Goal: Information Seeking & Learning: Understand process/instructions

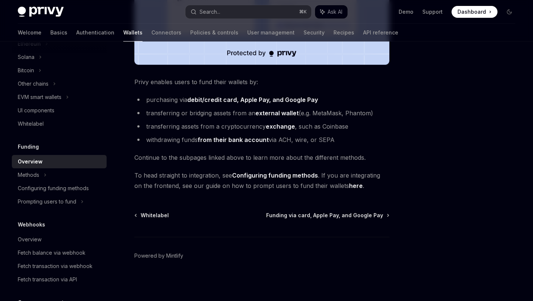
scroll to position [207, 0]
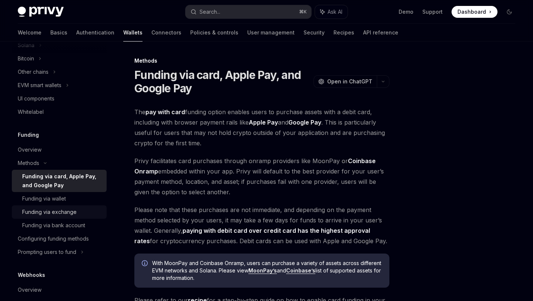
scroll to position [219, 0]
click at [33, 151] on div "Overview" at bounding box center [30, 148] width 24 height 9
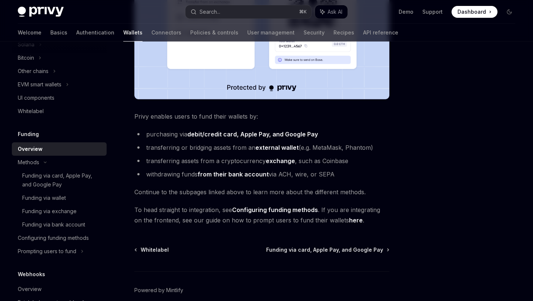
scroll to position [271, 0]
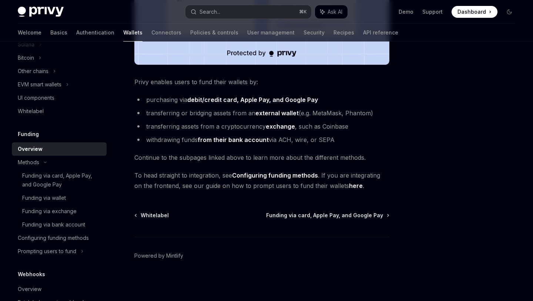
click at [349, 186] on link "here" at bounding box center [356, 186] width 14 height 8
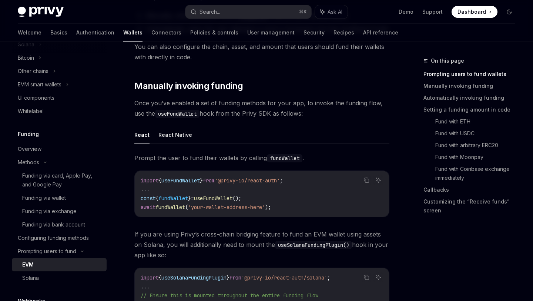
scroll to position [217, 0]
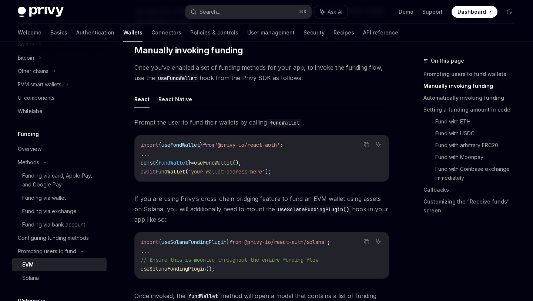
click at [233, 163] on span "useFundWallet" at bounding box center [213, 162] width 39 height 7
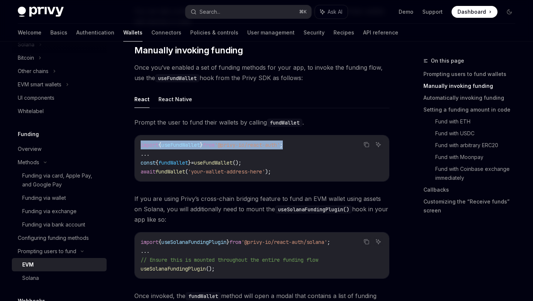
drag, startPoint x: 306, startPoint y: 145, endPoint x: 140, endPoint y: 140, distance: 166.3
click at [139, 140] on div "import { useFundWallet } from '@privy-io/react-auth' ; ... const { fundWallet }…" at bounding box center [262, 158] width 254 height 46
copy span "import { useFundWallet } from '@privy-io/react-auth' ;"
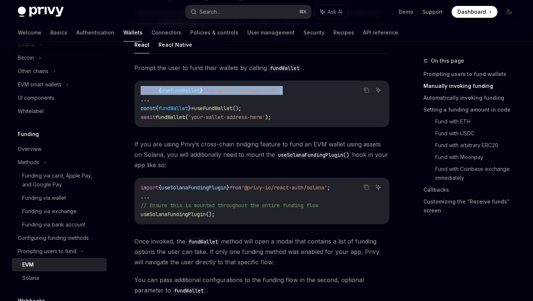
scroll to position [243, 0]
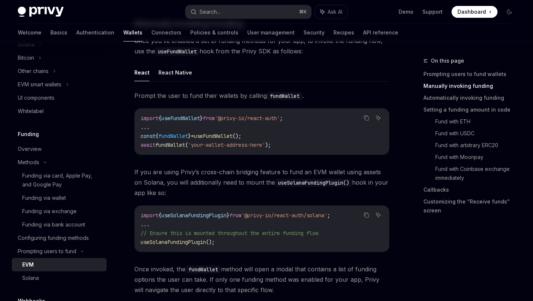
click at [252, 129] on code "import { useFundWallet } from '@privy-io/react-auth' ; ... const { fundWallet }…" at bounding box center [262, 132] width 243 height 36
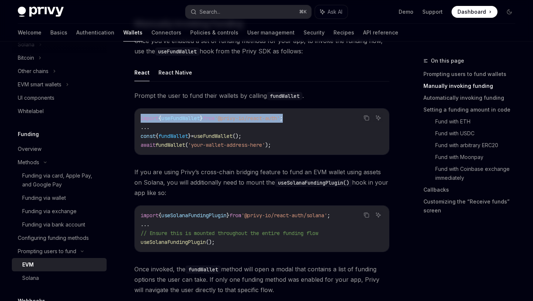
drag, startPoint x: 306, startPoint y: 119, endPoint x: 138, endPoint y: 118, distance: 167.4
click at [138, 118] on div "import { useFundWallet } from '@privy-io/react-auth' ; ... const { fundWallet }…" at bounding box center [262, 131] width 254 height 46
copy span "import { useFundWallet } from '@privy-io/react-auth' ;"
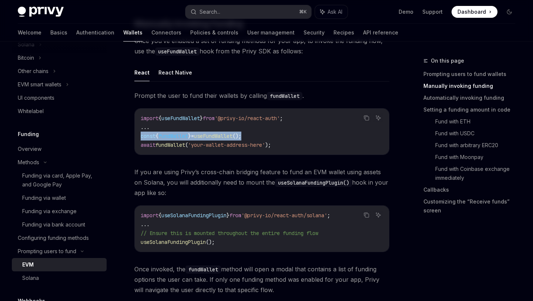
drag, startPoint x: 264, startPoint y: 136, endPoint x: 140, endPoint y: 135, distance: 123.3
click at [141, 135] on code "import { useFundWallet } from '@privy-io/react-auth' ; ... const { fundWallet }…" at bounding box center [262, 132] width 243 height 36
copy span "const { fundWallet } = useFundWallet ();"
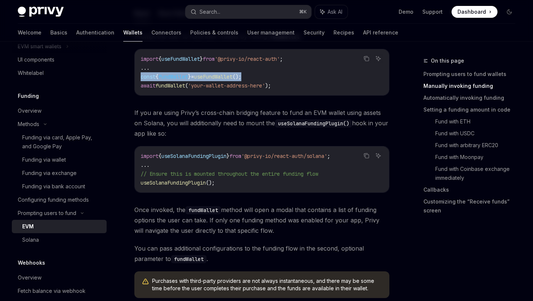
scroll to position [264, 0]
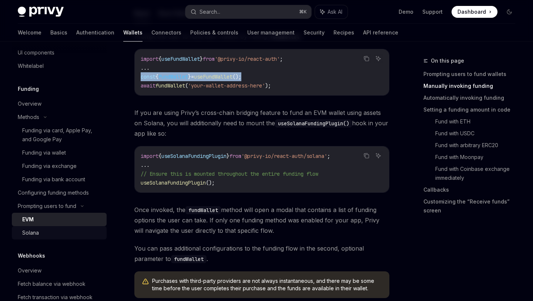
click at [31, 234] on div "Solana" at bounding box center [30, 232] width 17 height 9
type textarea "*"
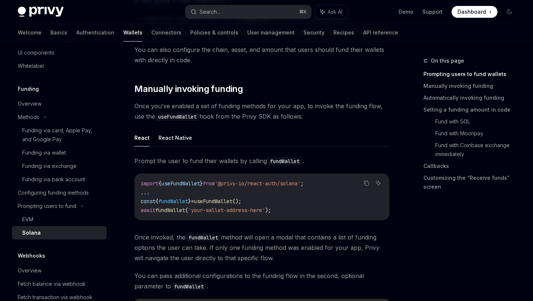
scroll to position [178, 0]
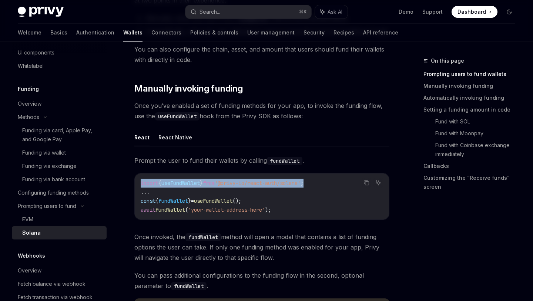
drag, startPoint x: 334, startPoint y: 183, endPoint x: 121, endPoint y: 180, distance: 212.5
copy span "import { useFundWallet } from '@privy-io/react-auth/solana' ;"
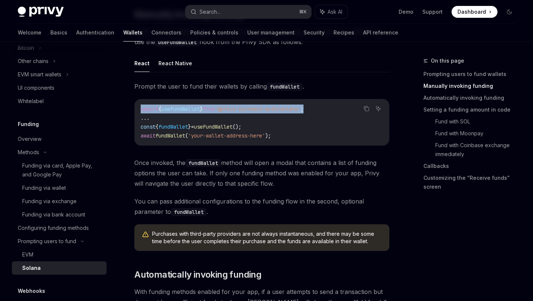
scroll to position [201, 0]
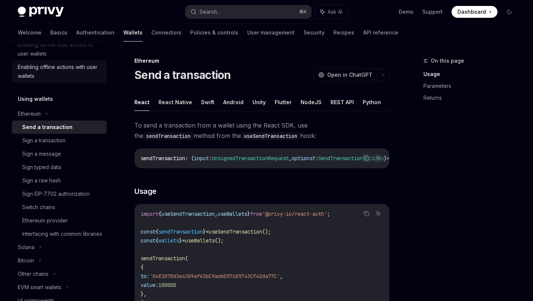
scroll to position [171, 0]
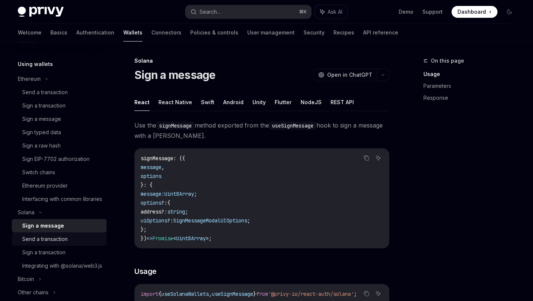
click at [40, 243] on div "Send a transaction" at bounding box center [45, 238] width 46 height 9
type textarea "*"
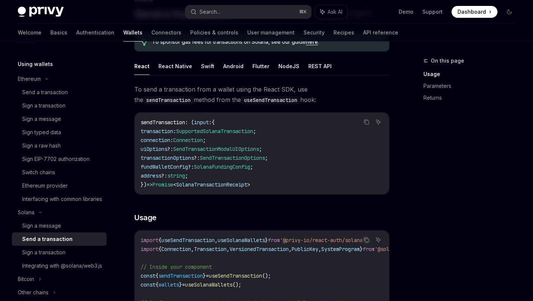
scroll to position [31, 0]
